Goal: Task Accomplishment & Management: Complete application form

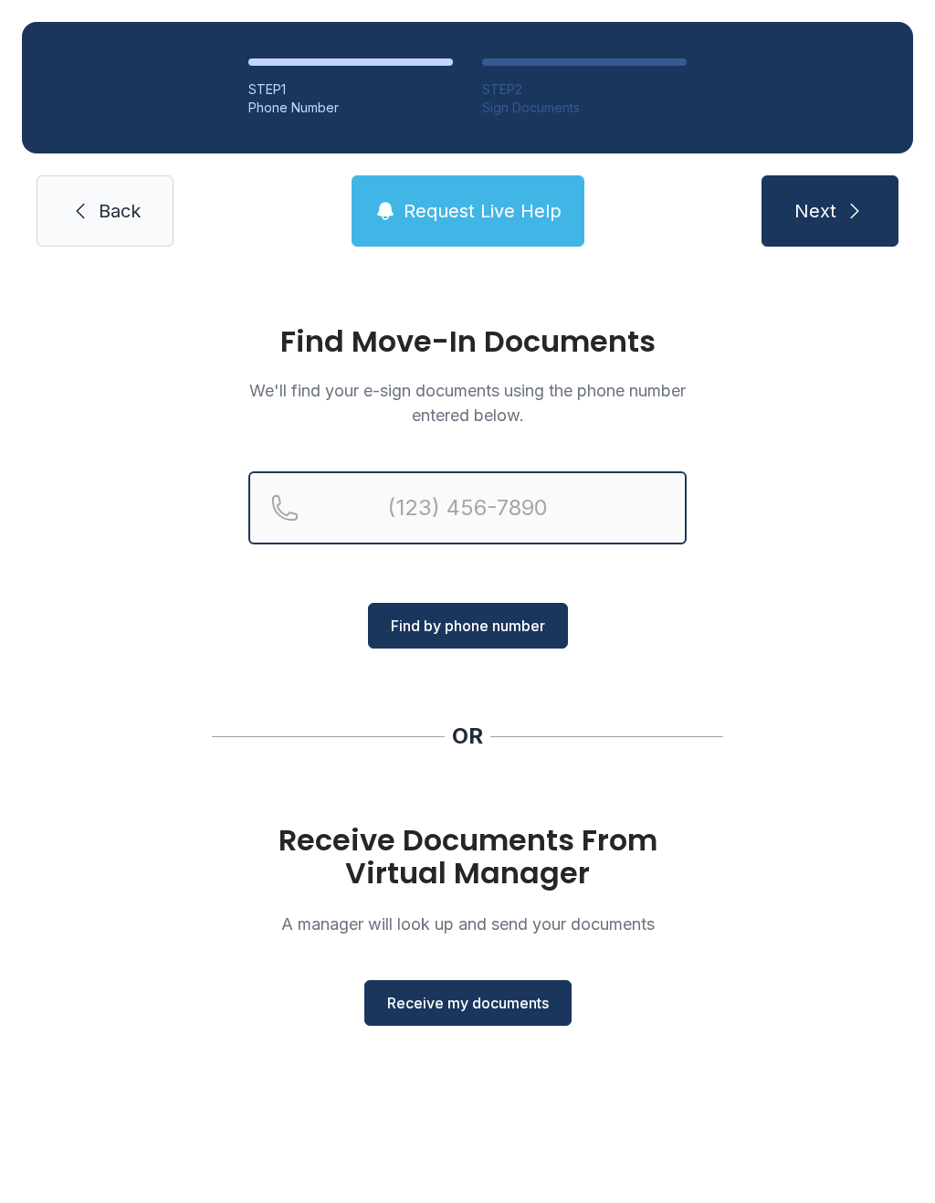
click at [357, 515] on input "Reservation phone number" at bounding box center [467, 507] width 439 height 73
type input "("
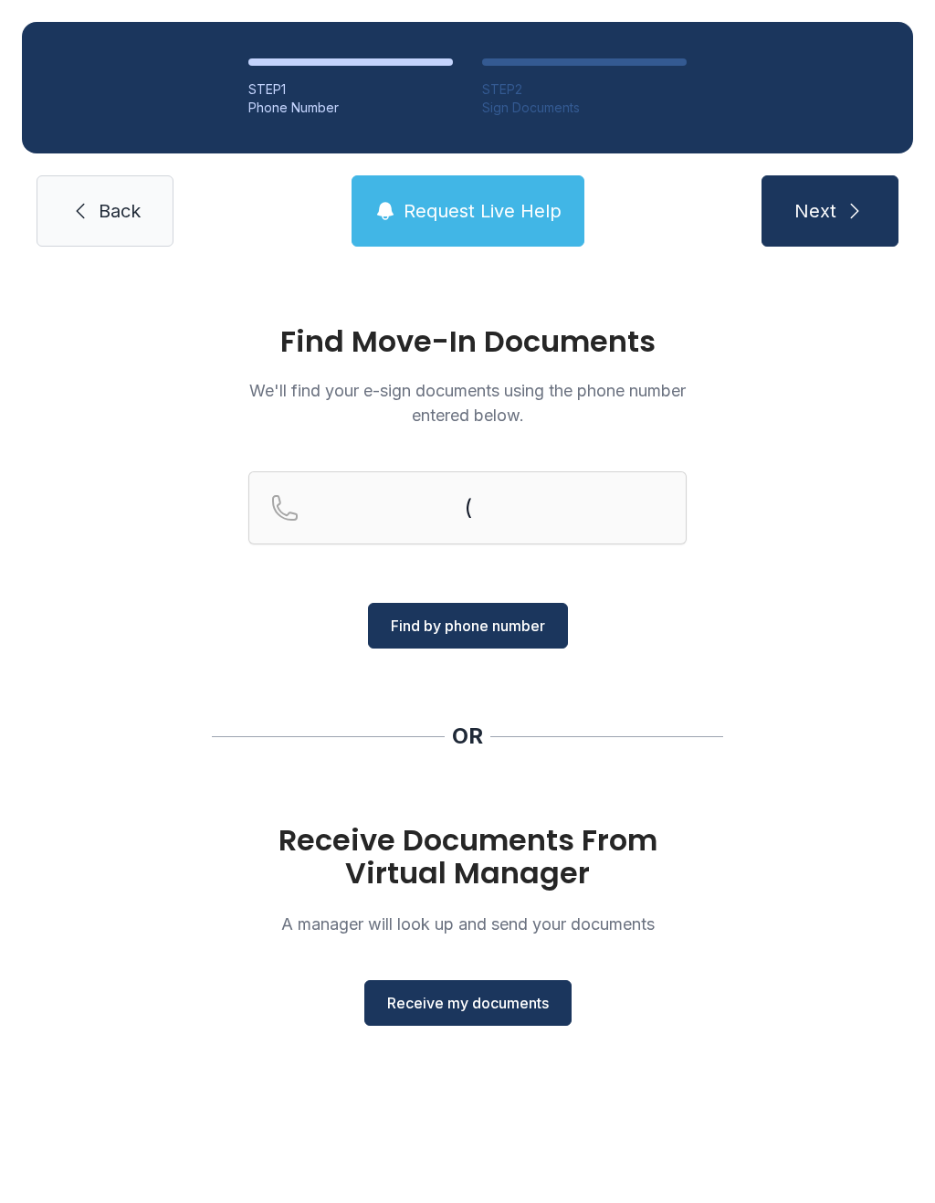
click at [81, 229] on link "Back" at bounding box center [105, 210] width 137 height 71
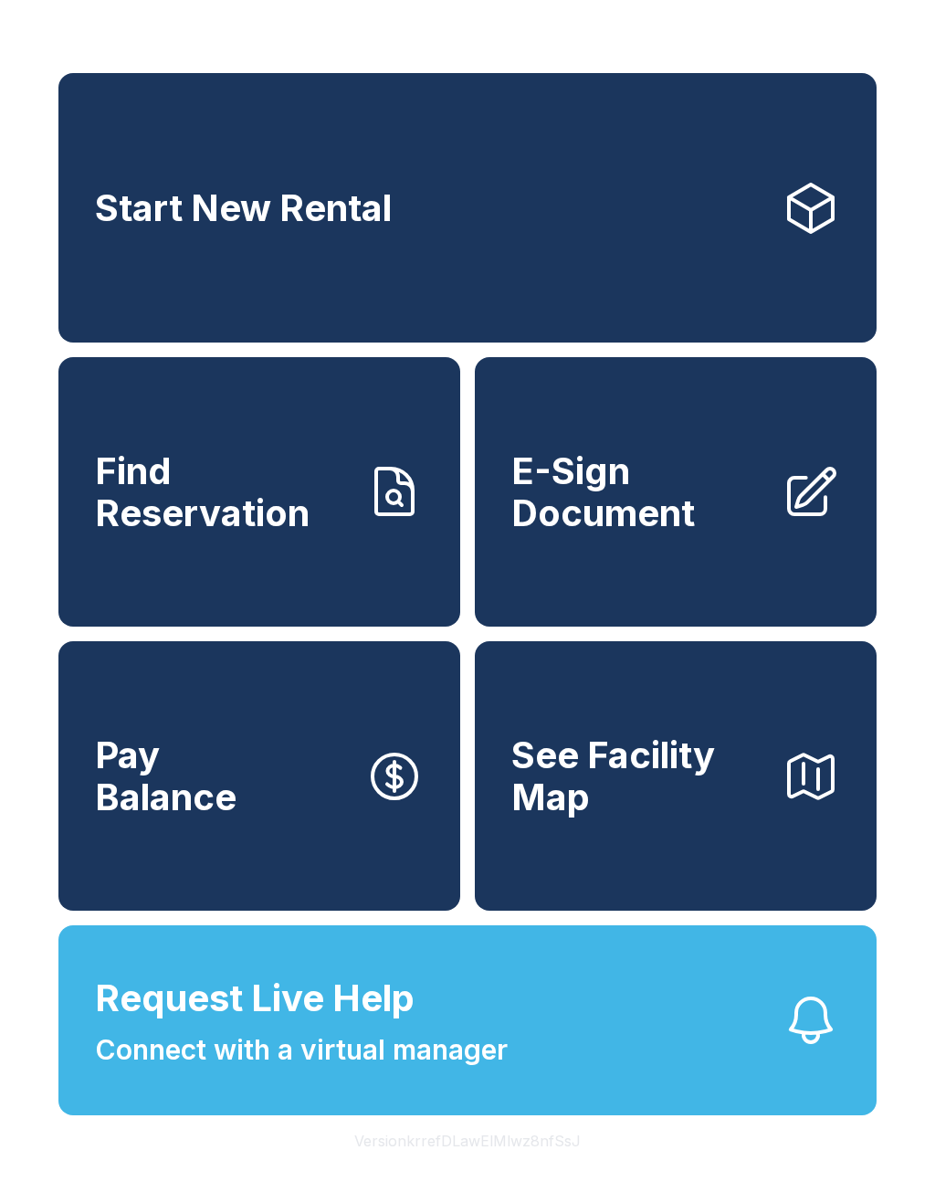
click at [547, 534] on span "E-Sign Document" at bounding box center [640, 491] width 256 height 83
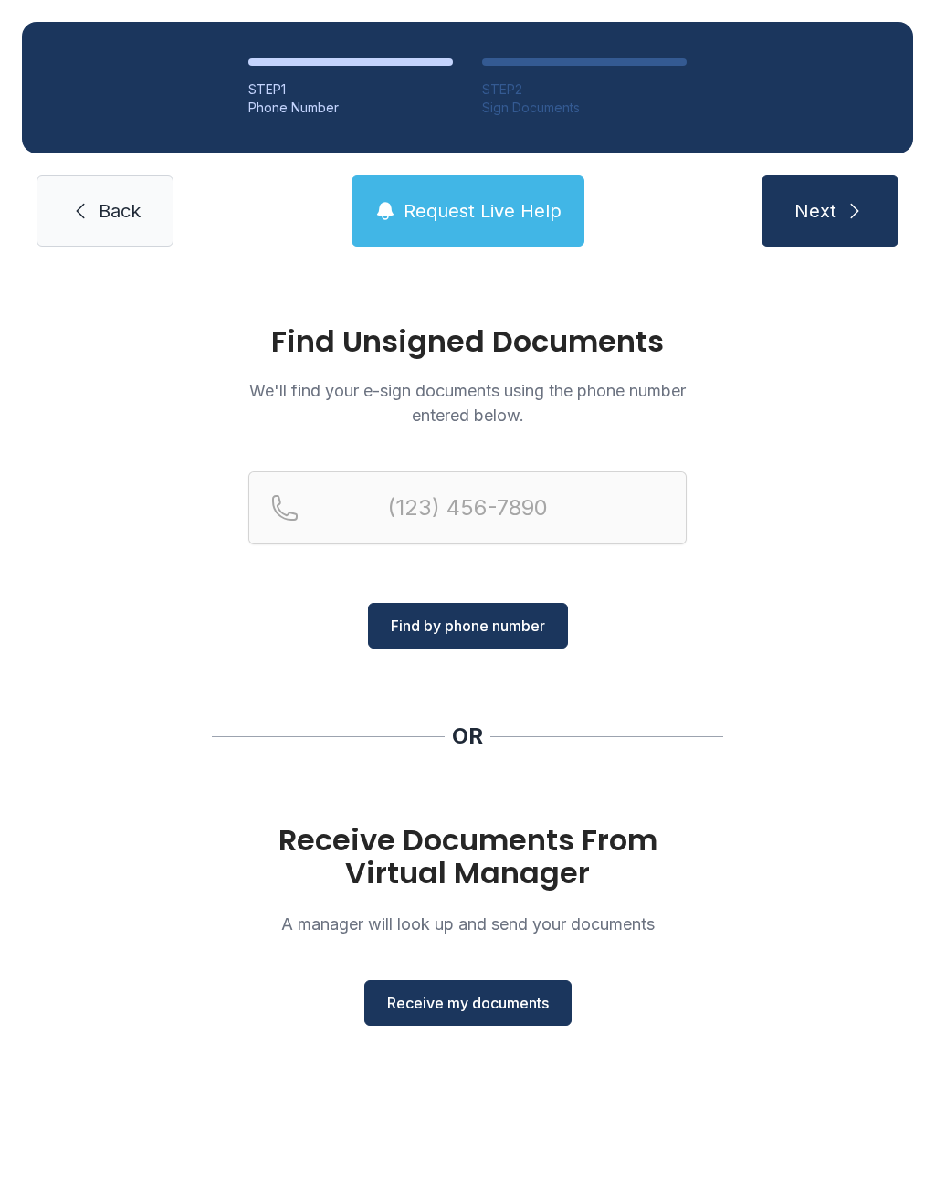
click at [65, 199] on link "Back" at bounding box center [105, 210] width 137 height 71
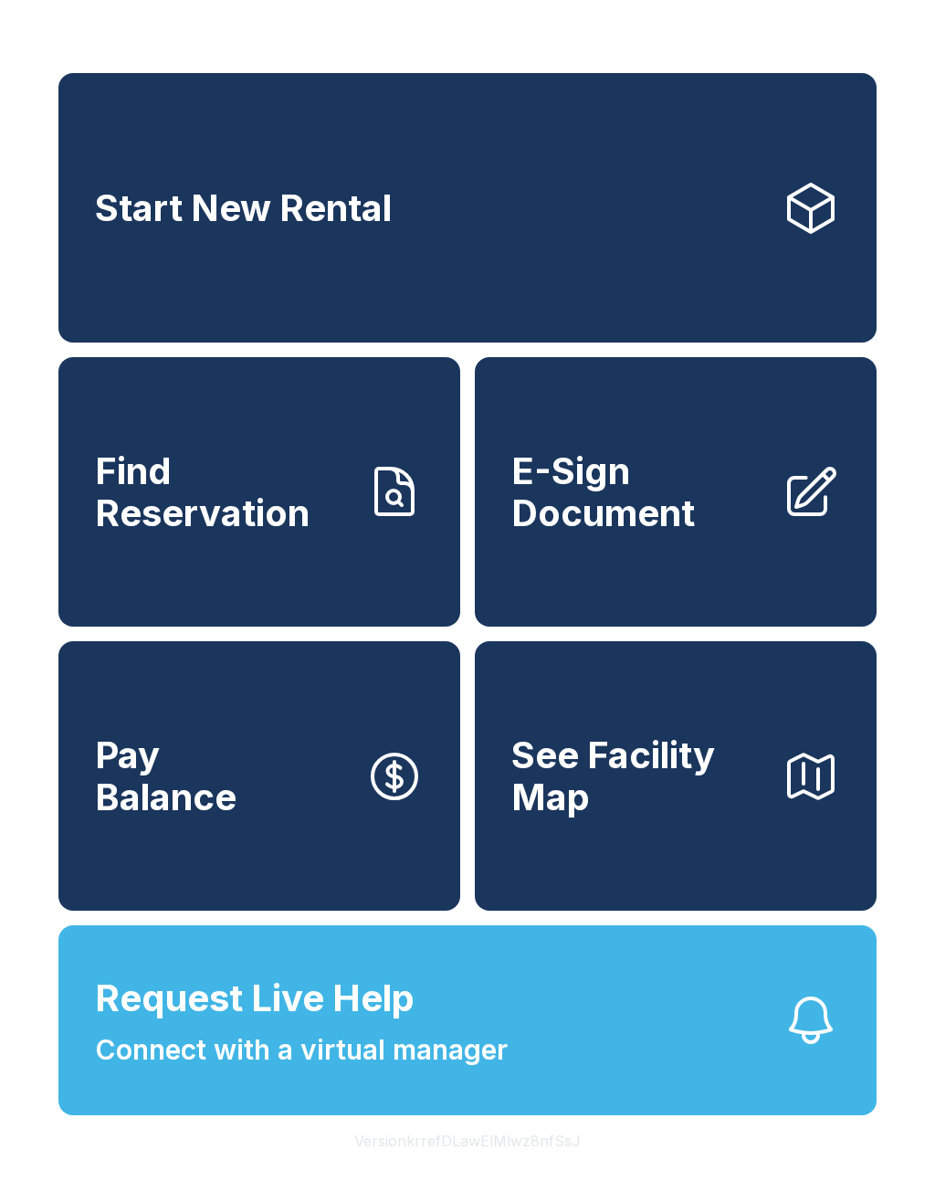
click at [516, 569] on link "E-Sign Document" at bounding box center [676, 491] width 402 height 269
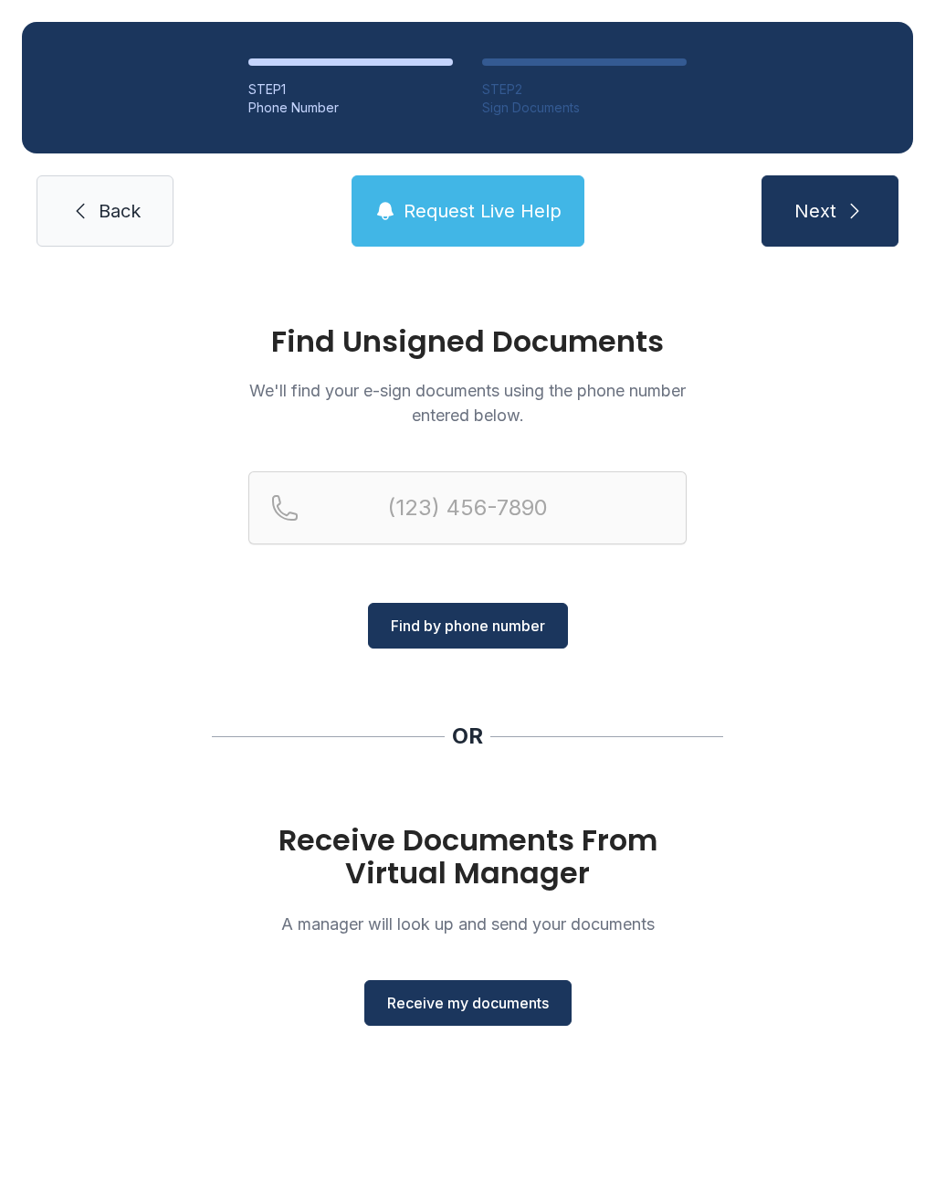
click at [67, 229] on link "Back" at bounding box center [105, 210] width 137 height 71
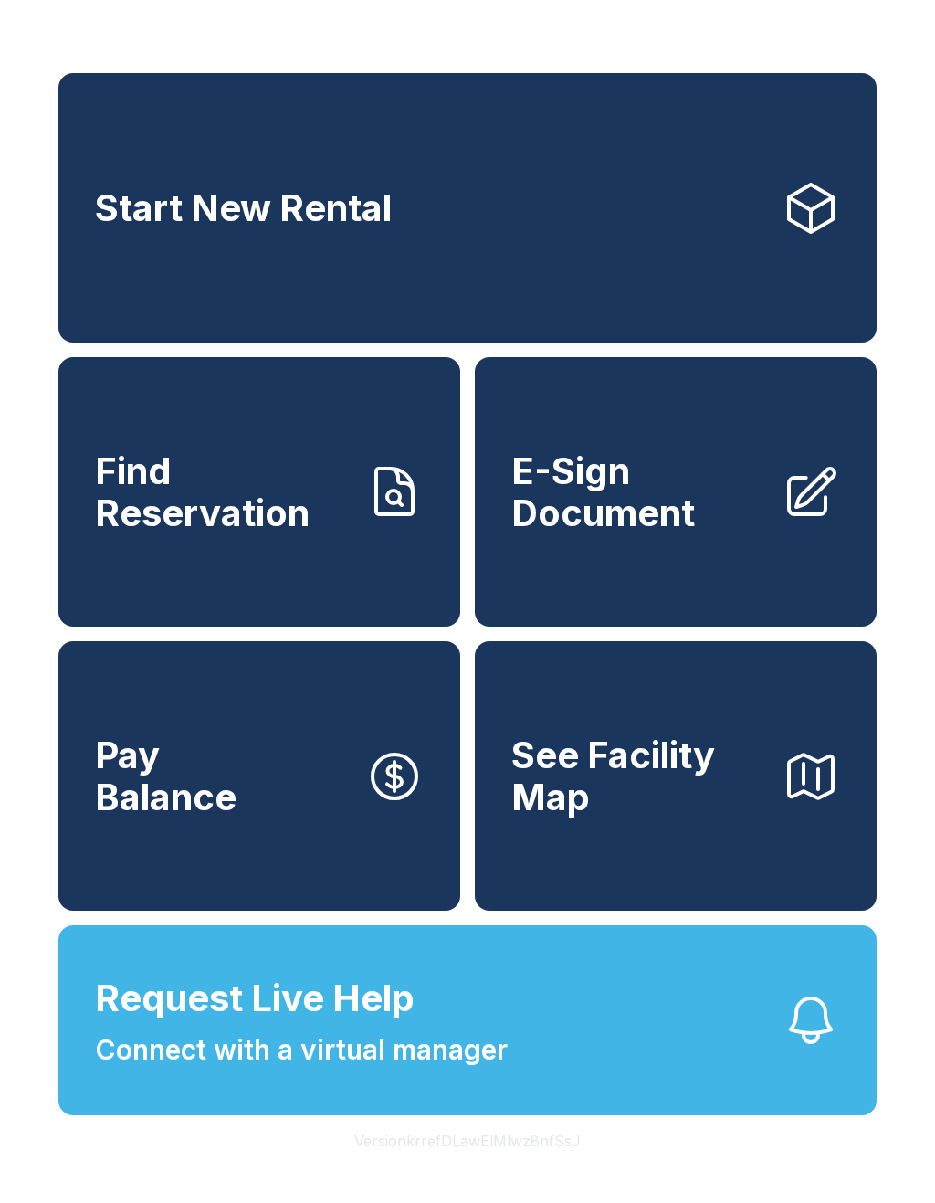
click at [541, 627] on link "E-Sign Document" at bounding box center [676, 491] width 402 height 269
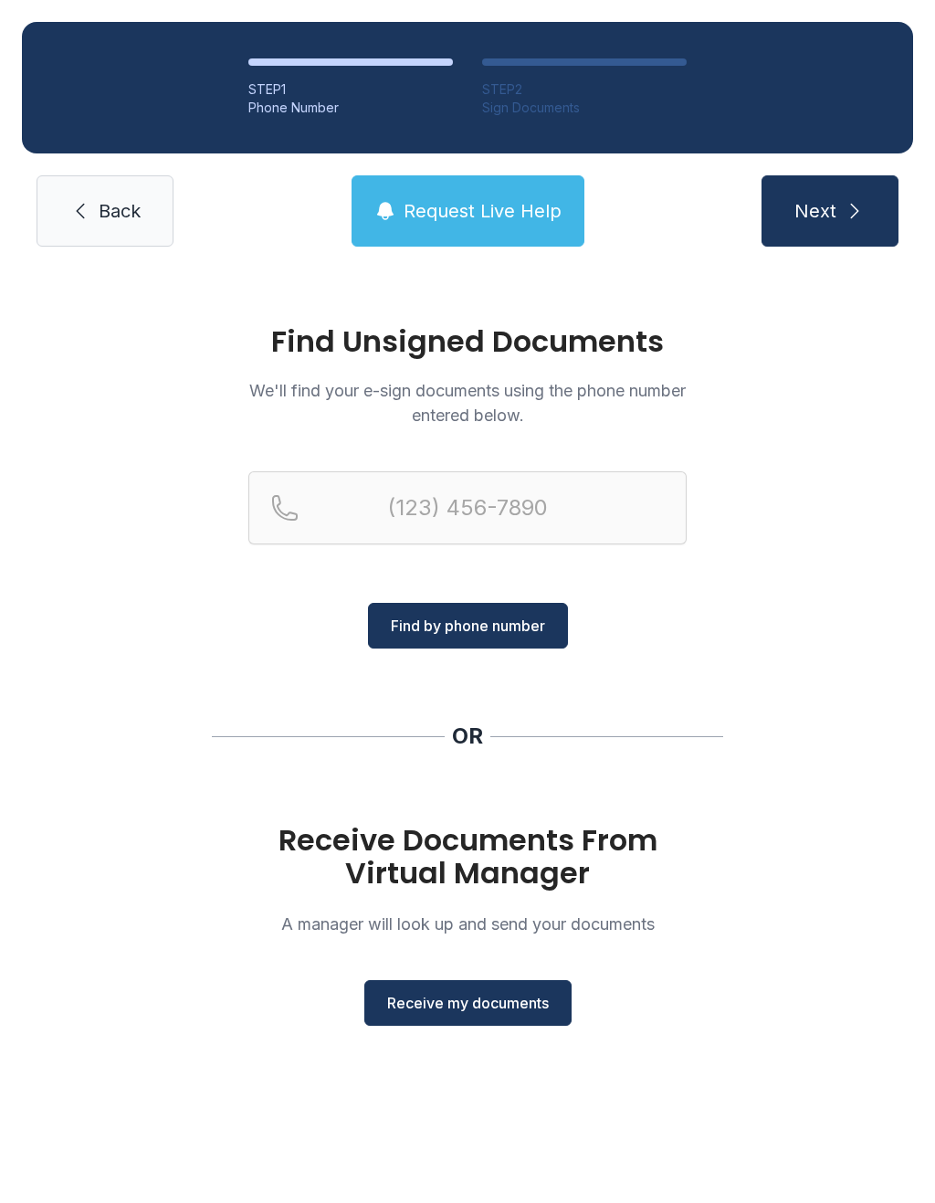
click at [432, 1010] on span "Receive my documents" at bounding box center [468, 1003] width 162 height 22
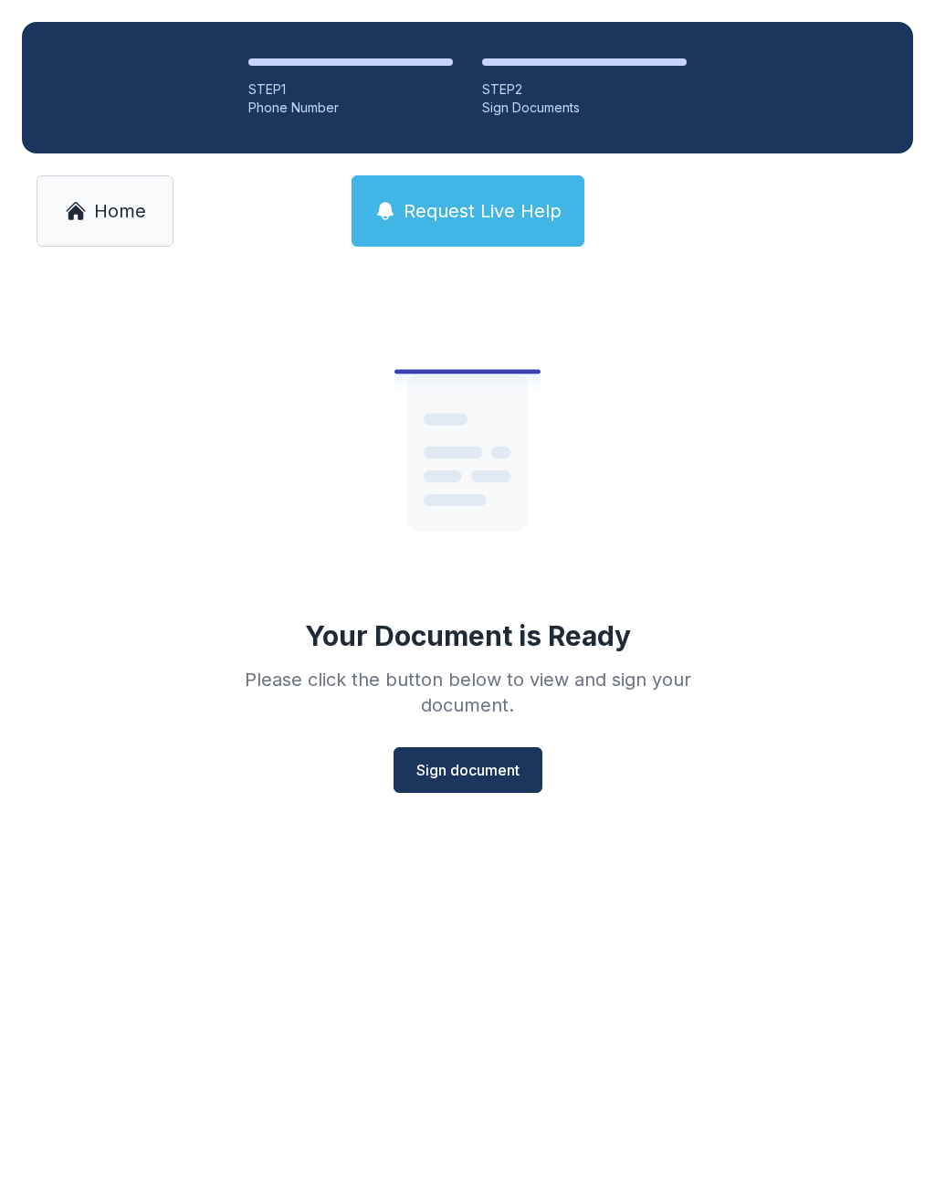
click at [417, 771] on span "Sign document" at bounding box center [468, 770] width 103 height 22
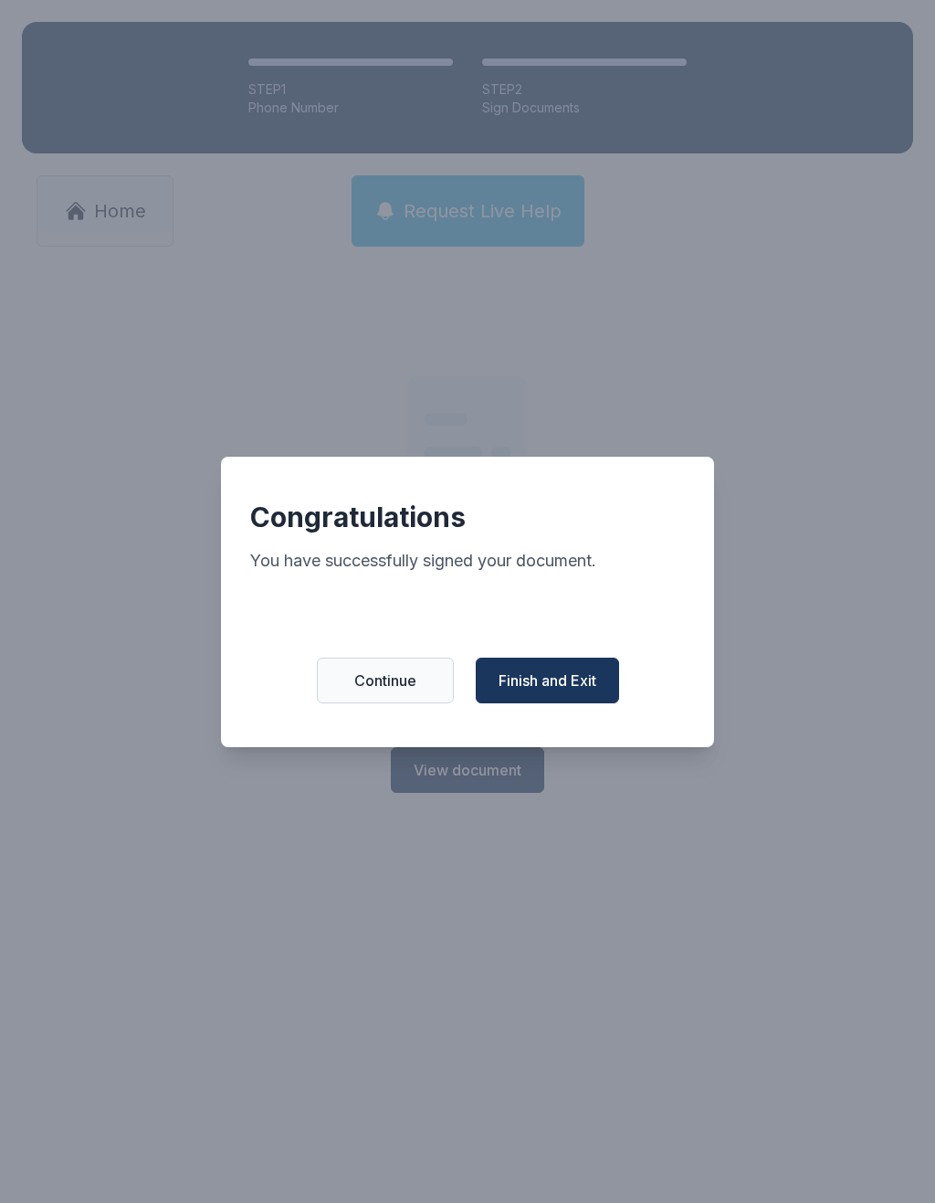
click at [432, 687] on button "Continue" at bounding box center [385, 681] width 137 height 46
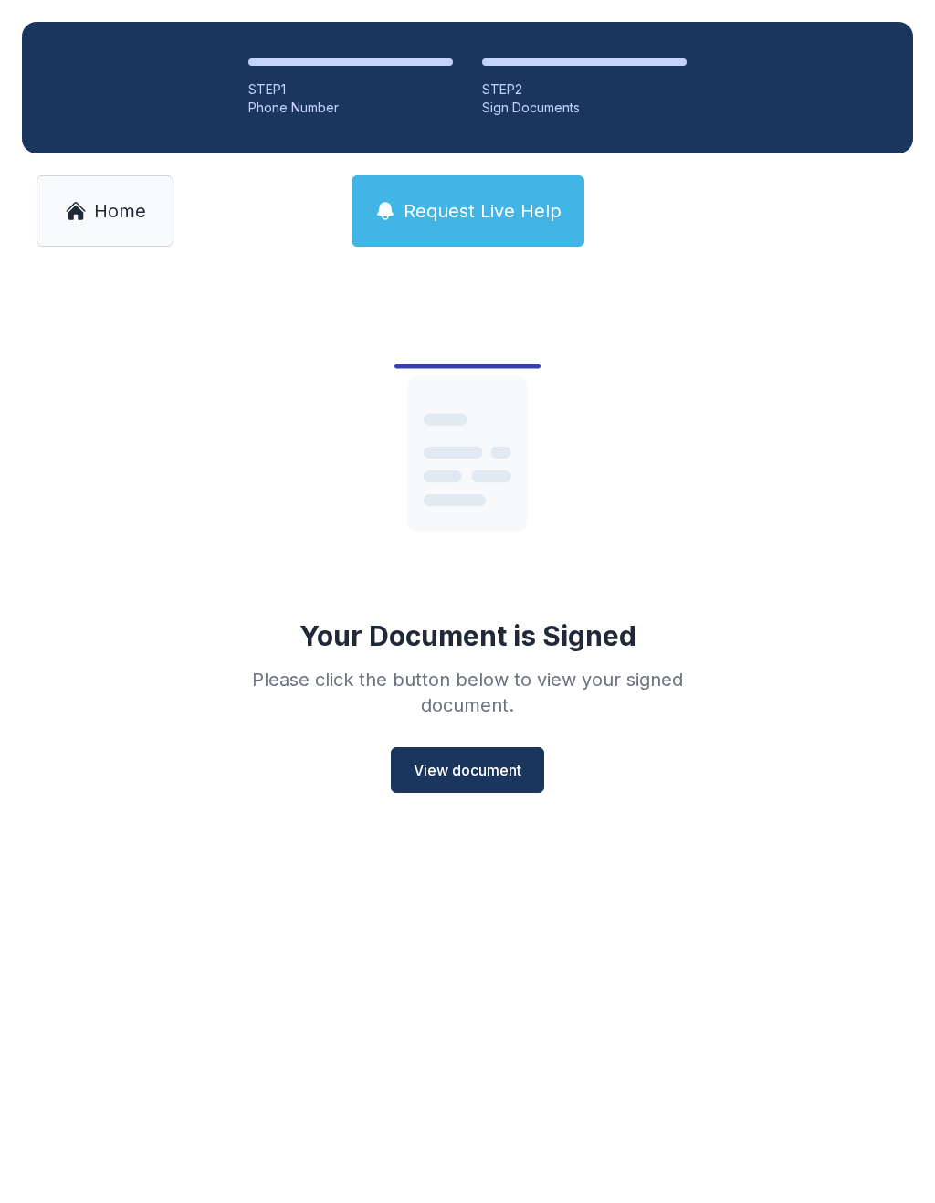
click at [516, 759] on span "View document" at bounding box center [468, 770] width 108 height 22
